Goal: Download file/media

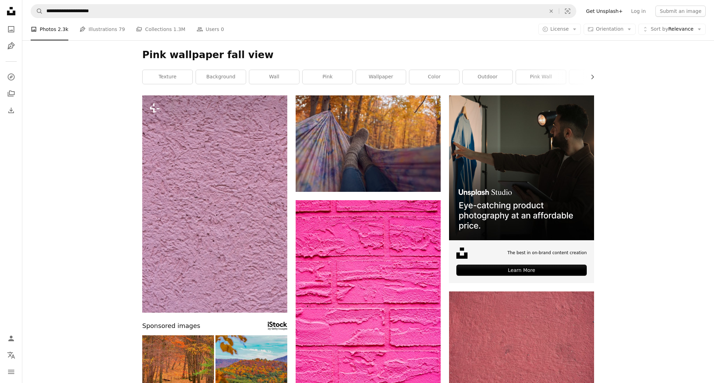
scroll to position [4583, 0]
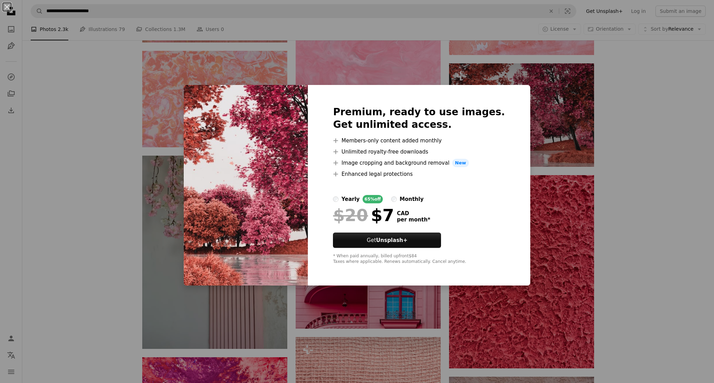
click at [529, 198] on div "An X shape Premium, ready to use images. Get unlimited access. A plus sign Memb…" at bounding box center [357, 191] width 714 height 383
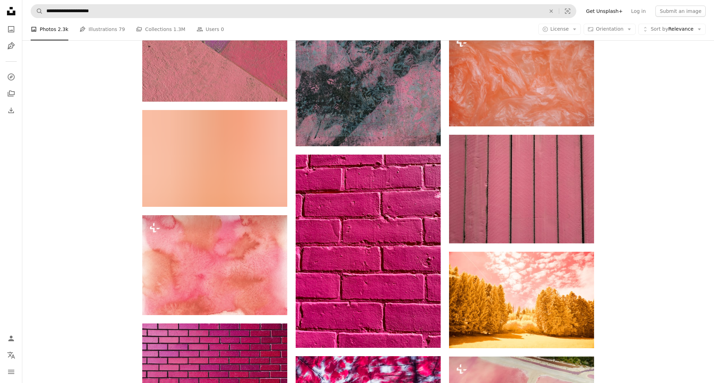
scroll to position [12108, 0]
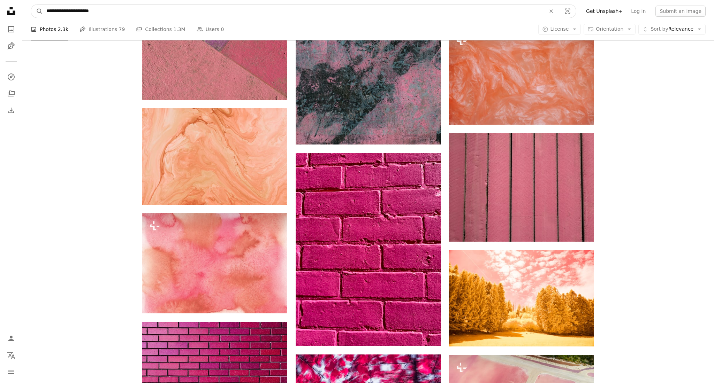
drag, startPoint x: 103, startPoint y: 11, endPoint x: 63, endPoint y: 12, distance: 40.8
click at [61, 14] on input "**********" at bounding box center [293, 11] width 500 height 13
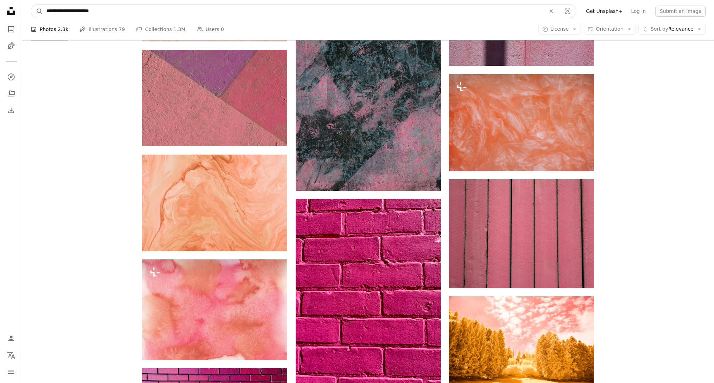
scroll to position [12061, 0]
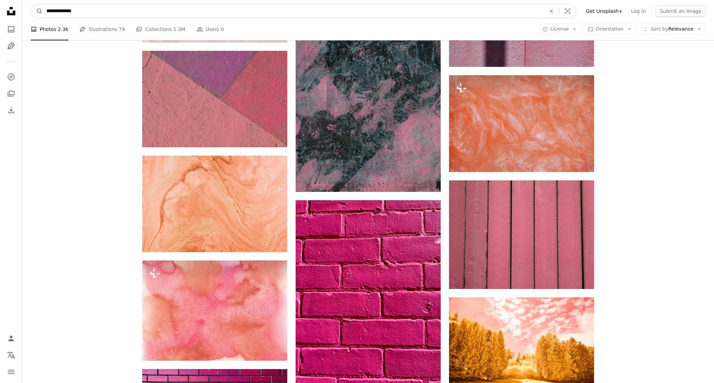
type input "**********"
click at [37, 11] on button "A magnifying glass" at bounding box center [37, 11] width 12 height 13
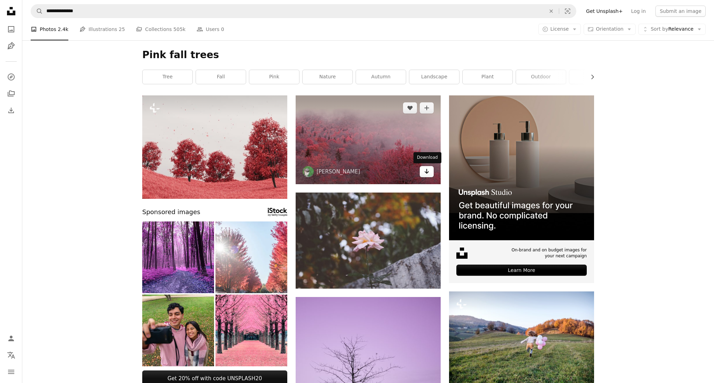
click at [424, 171] on icon "Arrow pointing down" at bounding box center [427, 171] width 6 height 8
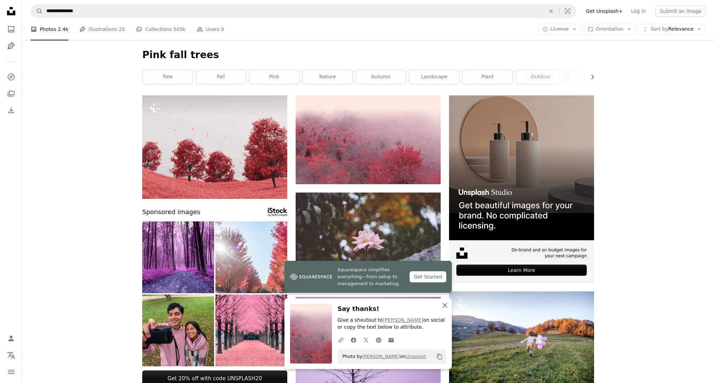
click at [442, 304] on icon "An X shape" at bounding box center [444, 305] width 8 height 8
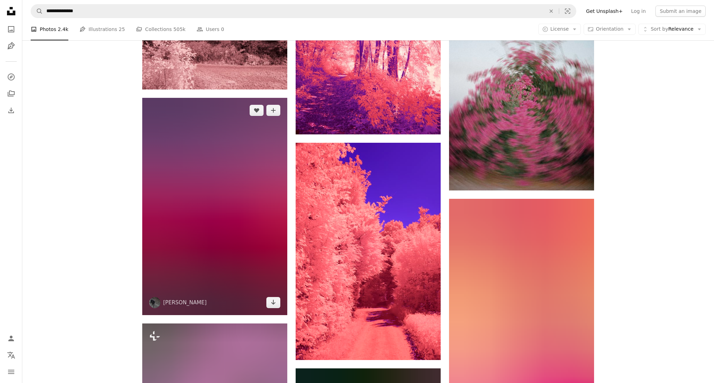
scroll to position [4479, 0]
